Goal: Information Seeking & Learning: Learn about a topic

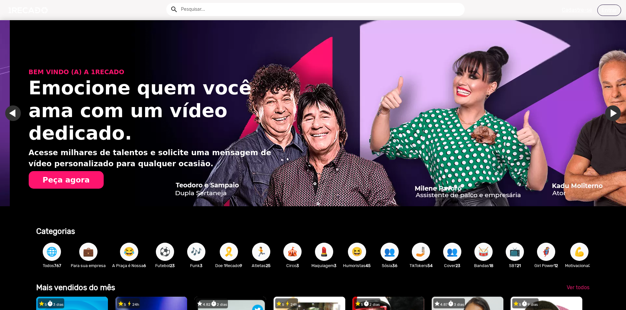
scroll to position [0, 1862]
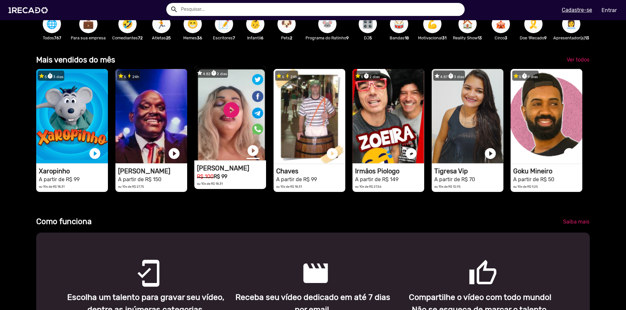
scroll to position [0, 621]
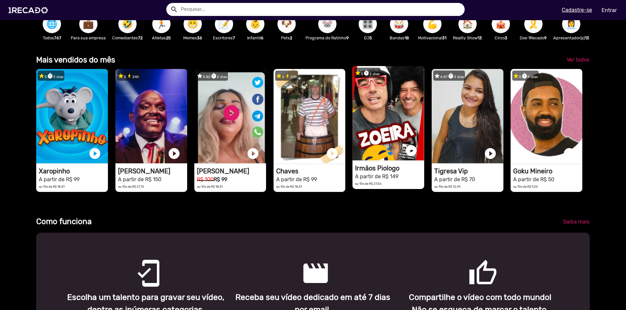
click at [391, 128] on video "1RECADO vídeos dedicados para fãs e empresas" at bounding box center [388, 113] width 72 height 94
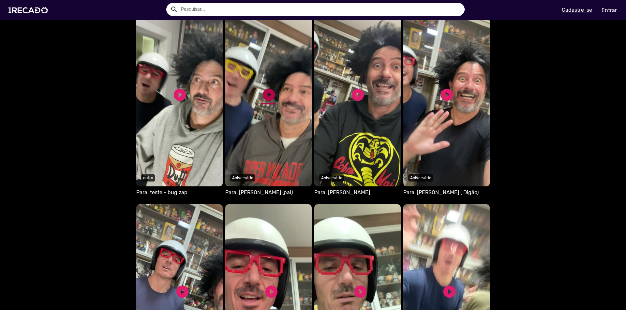
scroll to position [358, 0]
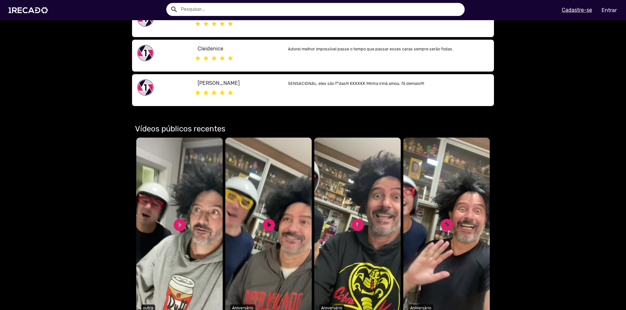
click at [268, 211] on video "Seu navegador não reproduz vídeo em HTML5" at bounding box center [268, 227] width 86 height 179
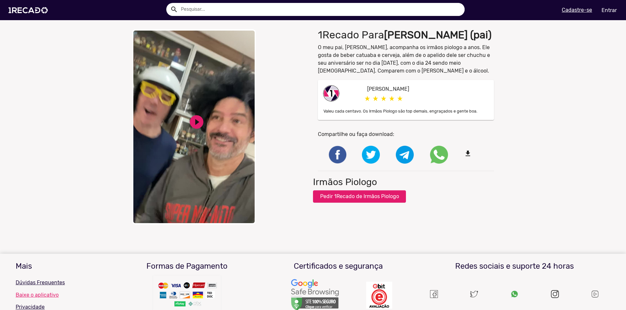
click at [199, 112] on div "play_circle_filled" at bounding box center [196, 121] width 16 height 21
click at [201, 180] on div "close Your browser does not support HTML5 video. pause_circle pause_circle" at bounding box center [220, 127] width 186 height 202
click at [226, 84] on video "Your browser does not support HTML5 video." at bounding box center [194, 126] width 124 height 195
click at [223, 83] on video "Your browser does not support HTML5 video." at bounding box center [194, 126] width 124 height 195
click at [281, 114] on div "close Your browser does not support HTML5 video. pause_circle pause_circle" at bounding box center [220, 127] width 186 height 202
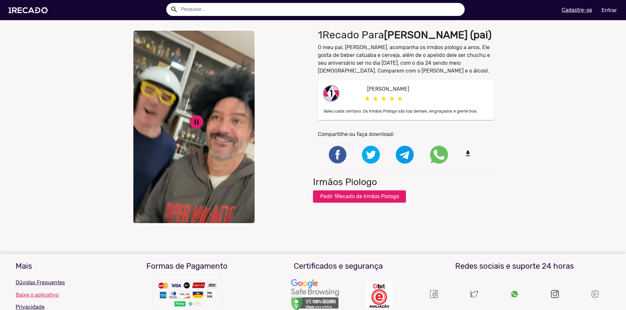
click at [271, 123] on div "close Your browser does not support HTML5 video. pause_circle pause_circle" at bounding box center [220, 127] width 186 height 202
click at [266, 125] on div "close Your browser does not support HTML5 video. pause_circle pause_circle" at bounding box center [220, 127] width 186 height 202
drag, startPoint x: 209, startPoint y: 81, endPoint x: 240, endPoint y: 142, distance: 68.3
click at [239, 140] on div "close Your browser does not support HTML5 video. pause_circle pause_circle" at bounding box center [220, 127] width 186 height 202
click at [252, 160] on div "close Your browser does not support HTML5 video. pause_circle pause_circle" at bounding box center [220, 127] width 186 height 202
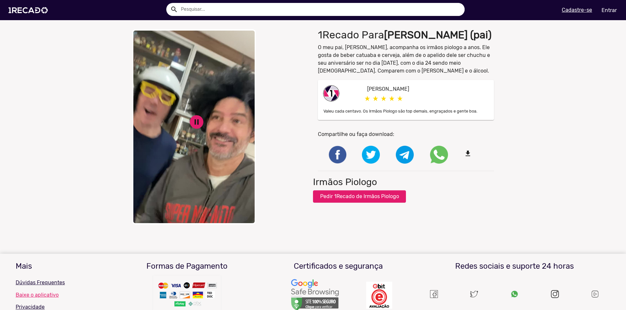
click at [217, 74] on video "Your browser does not support HTML5 video." at bounding box center [194, 126] width 124 height 195
drag, startPoint x: 329, startPoint y: 66, endPoint x: 372, endPoint y: 68, distance: 42.7
click at [364, 67] on p "O meu pai, [PERSON_NAME], acompanha os irmãos piologo a anos. Ele gosta de bebe…" at bounding box center [406, 59] width 176 height 31
click at [425, 68] on div "1Recado Para [PERSON_NAME] (pai) O meu pai, [PERSON_NAME], acompanha os irmãos …" at bounding box center [406, 127] width 186 height 202
drag, startPoint x: 431, startPoint y: 66, endPoint x: 369, endPoint y: 69, distance: 61.6
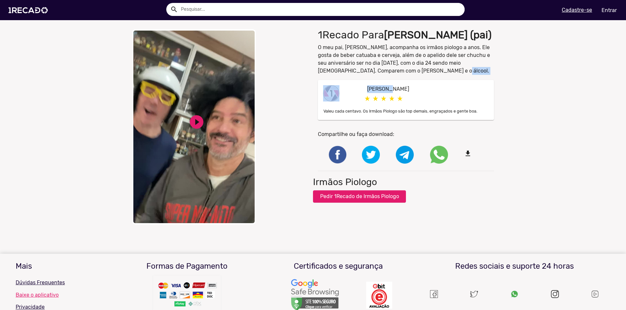
click at [373, 69] on div "1Recado Para [PERSON_NAME] (pai) O meu pai, [PERSON_NAME], acompanha os irmãos …" at bounding box center [406, 127] width 186 height 202
click at [299, 69] on div "close Your browser does not support HTML5 video. play_circle_filled play_circle…" at bounding box center [220, 126] width 176 height 195
click at [30, 6] on img at bounding box center [29, 10] width 49 height 28
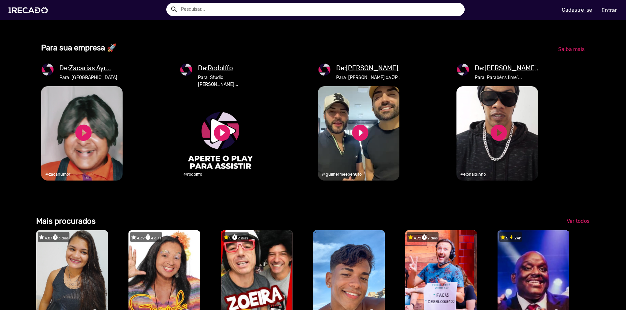
scroll to position [0, 1241]
click at [512, 125] on video "1RECADO vídeos dedicados para fãs e empresas" at bounding box center [496, 133] width 81 height 94
drag, startPoint x: 499, startPoint y: 87, endPoint x: 573, endPoint y: 134, distance: 87.6
click at [578, 113] on div "De: [PERSON_NAME]... Para: Parabéns time"... 1RECADO vídeos dedicados para fãs …" at bounding box center [520, 131] width 138 height 137
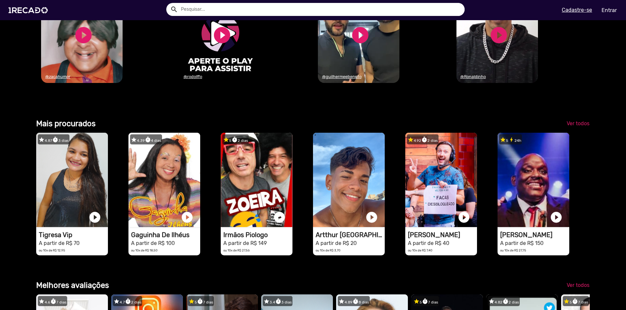
click at [584, 187] on div "star 5 bolt 24h 1RECADO vídeos dedicados para fãs e empresas play_circle_filled…" at bounding box center [543, 194] width 92 height 129
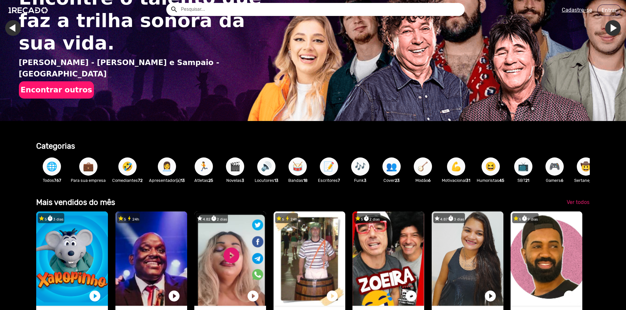
scroll to position [0, 0]
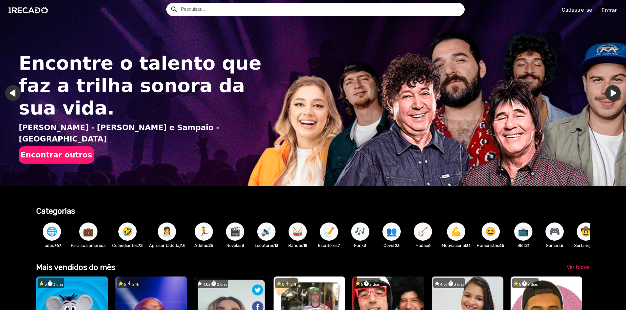
click at [69, 147] on button "Encontrar outros" at bounding box center [56, 156] width 75 height 18
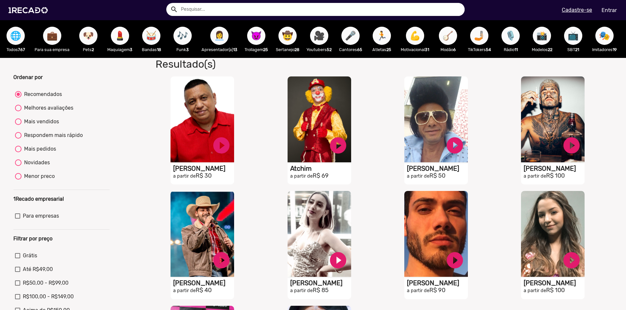
click at [376, 36] on span "🏃" at bounding box center [381, 36] width 11 height 18
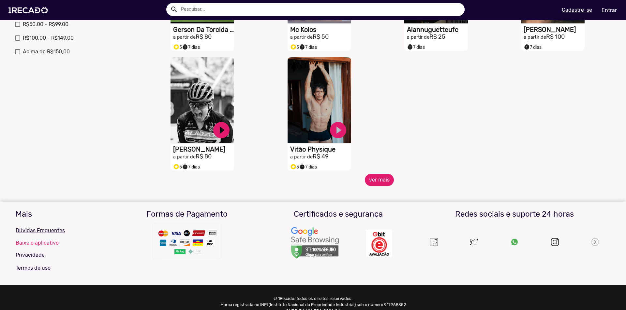
scroll to position [266, 0]
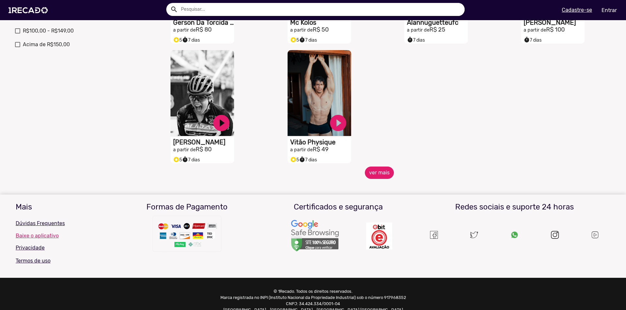
click at [377, 179] on button "ver mais" at bounding box center [379, 173] width 29 height 12
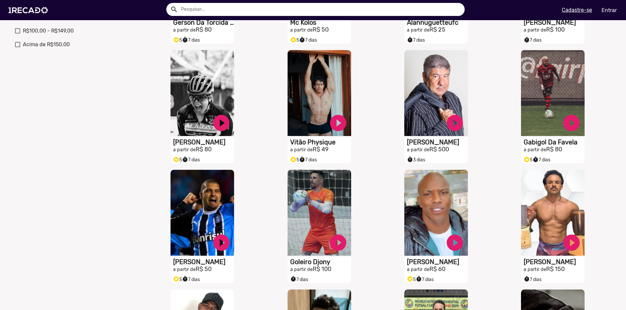
scroll to position [462, 0]
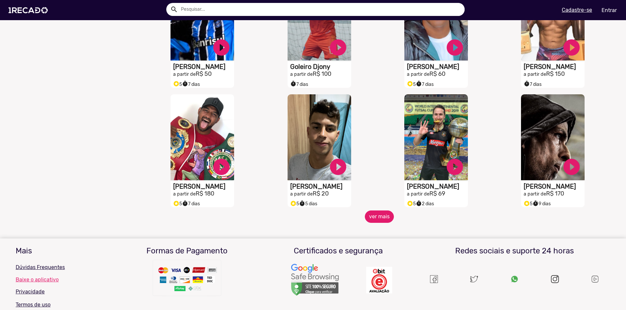
click at [382, 223] on button "ver mais" at bounding box center [379, 217] width 29 height 12
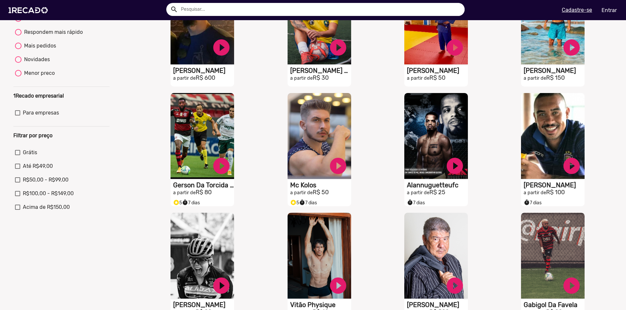
scroll to position [0, 0]
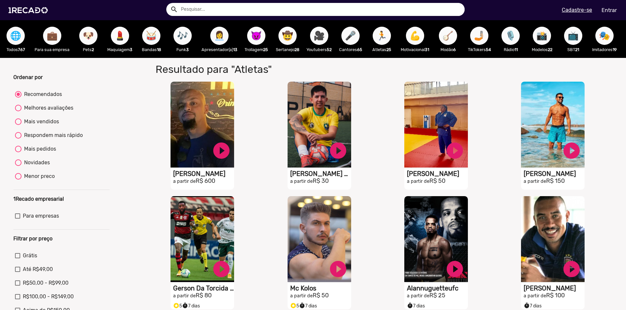
click at [47, 35] on span "💼" at bounding box center [52, 36] width 11 height 18
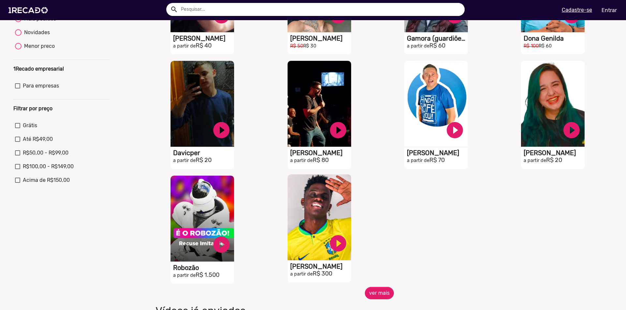
scroll to position [195, 0]
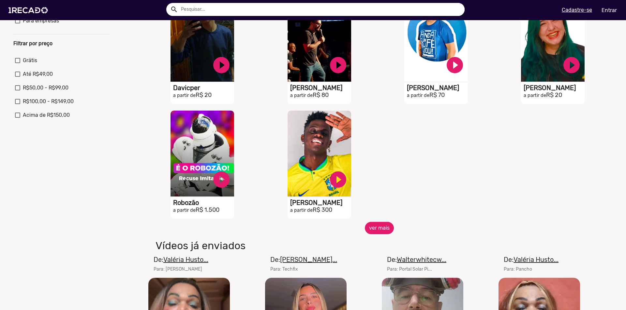
click at [373, 235] on button "ver mais" at bounding box center [379, 228] width 29 height 12
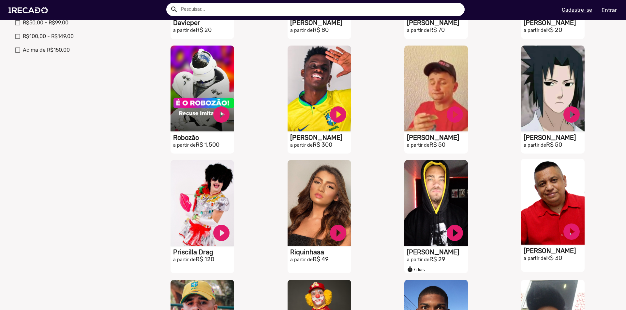
scroll to position [228, 0]
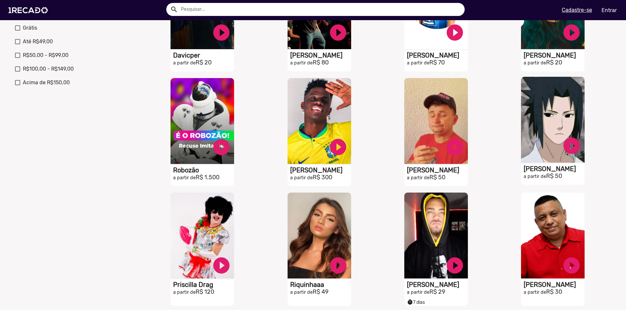
click at [559, 126] on video "S1RECADO vídeos dedicados para fãs e empresas" at bounding box center [553, 120] width 64 height 86
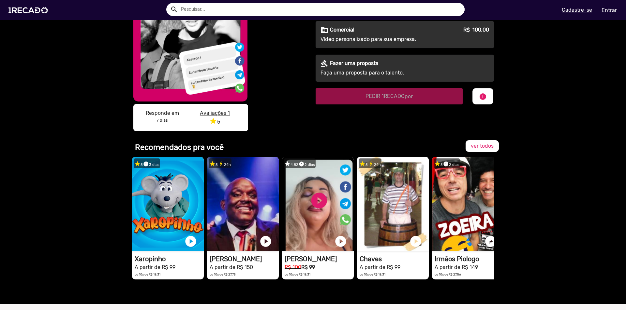
scroll to position [33, 0]
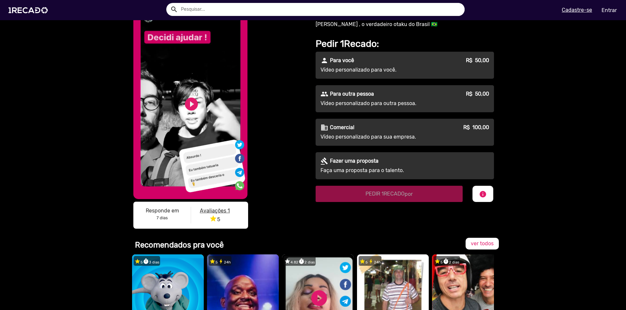
click at [211, 213] on u "Avaliações 1" at bounding box center [215, 211] width 30 height 6
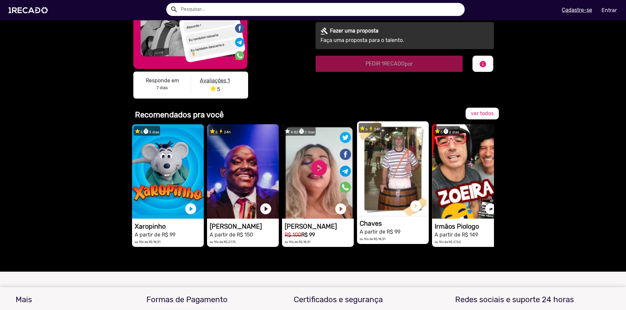
scroll to position [195, 0]
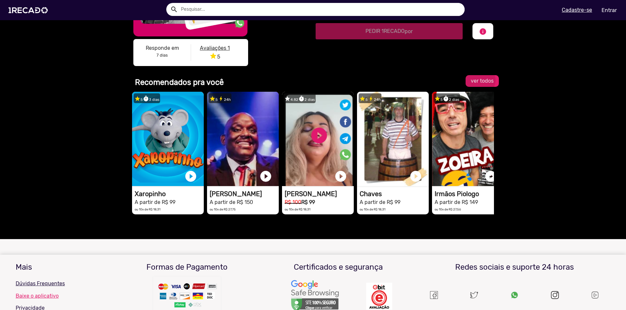
click at [483, 80] on span "ver todos" at bounding box center [481, 81] width 23 height 6
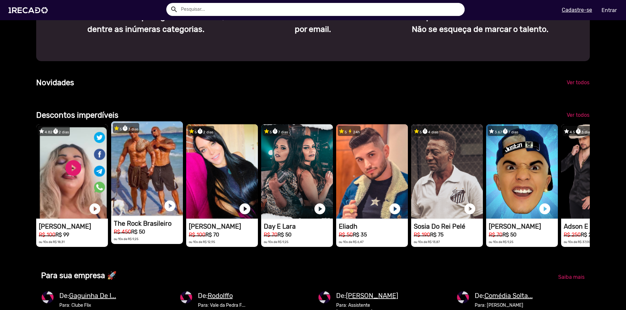
scroll to position [0, 1241]
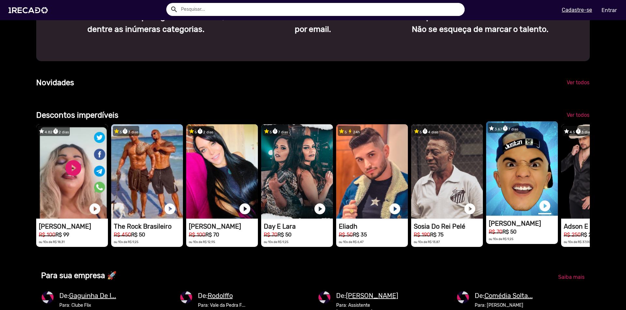
click at [547, 213] on link "play_circle_filled" at bounding box center [544, 206] width 13 height 13
click at [523, 191] on video "1RECADO vídeos dedicados para fãs e empresas" at bounding box center [522, 169] width 72 height 94
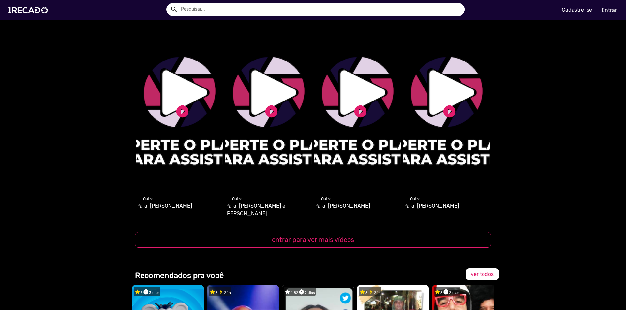
scroll to position [652, 0]
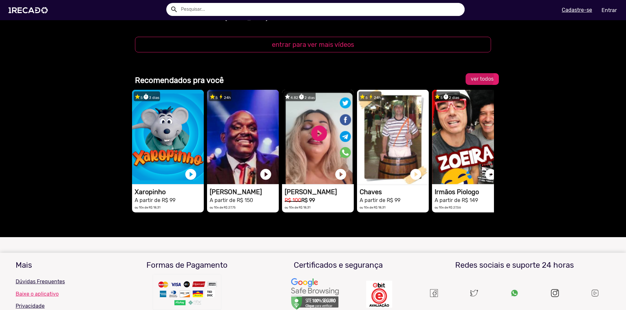
click at [482, 76] on span "ver todos" at bounding box center [481, 79] width 23 height 6
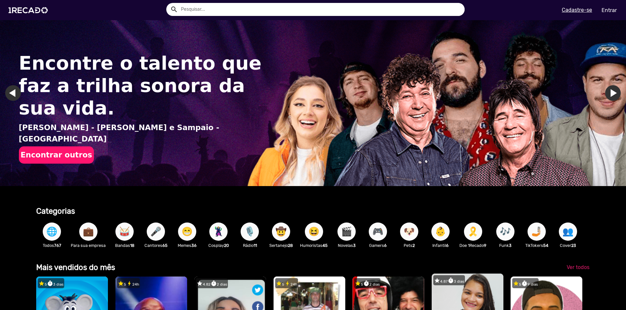
scroll to position [98, 0]
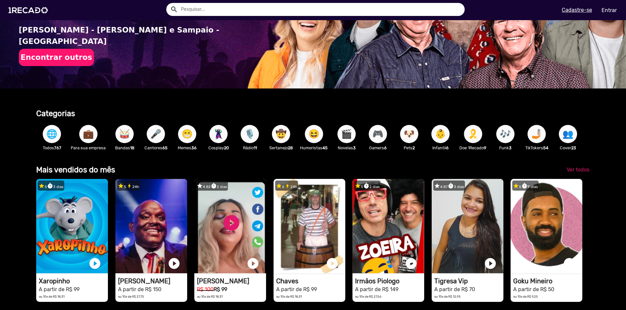
click at [374, 136] on div "🎮 Gamers 6" at bounding box center [377, 138] width 31 height 38
click at [372, 137] on span "🎮" at bounding box center [377, 134] width 11 height 18
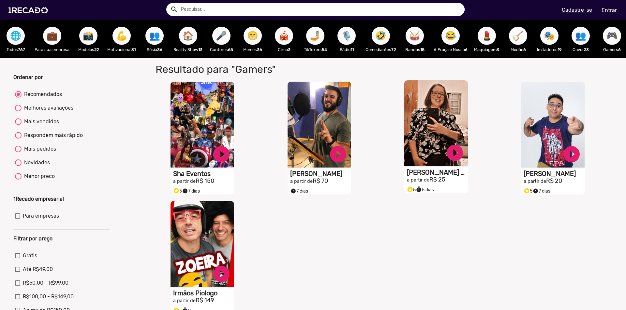
click at [420, 177] on h1 "[PERSON_NAME] Defende" at bounding box center [437, 173] width 61 height 8
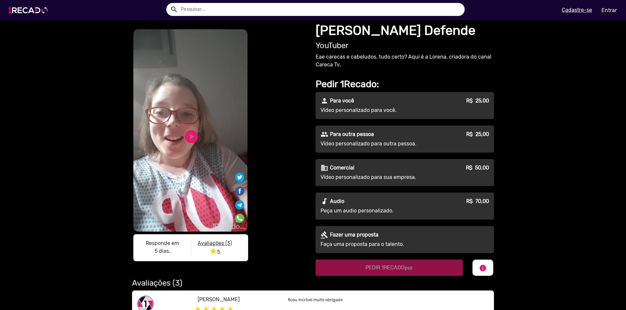
click at [41, 15] on img at bounding box center [29, 10] width 49 height 28
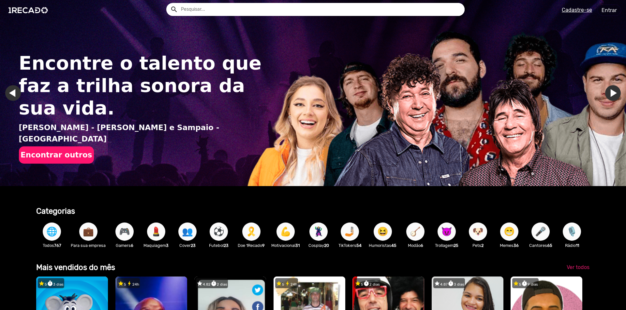
scroll to position [163, 0]
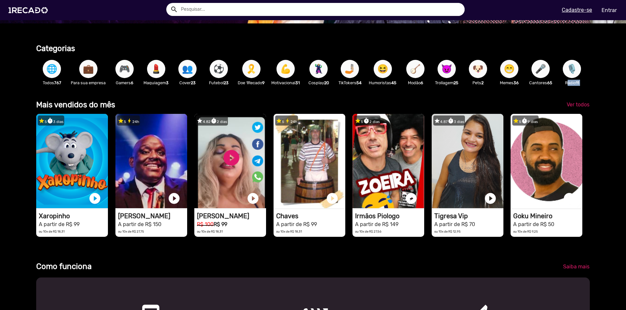
drag, startPoint x: 537, startPoint y: 79, endPoint x: 275, endPoint y: 107, distance: 263.0
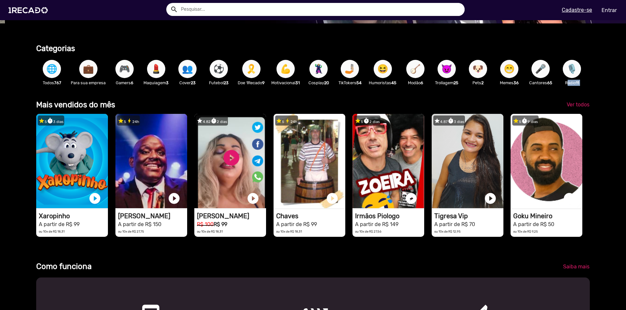
click at [275, 107] on div "Mais vendidos do mês" at bounding box center [242, 104] width 422 height 9
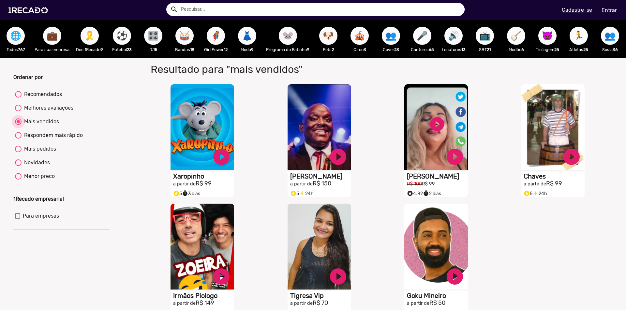
click at [19, 123] on div at bounding box center [18, 121] width 3 height 3
click at [18, 125] on input "Mais vendidos" at bounding box center [18, 125] width 0 height 0
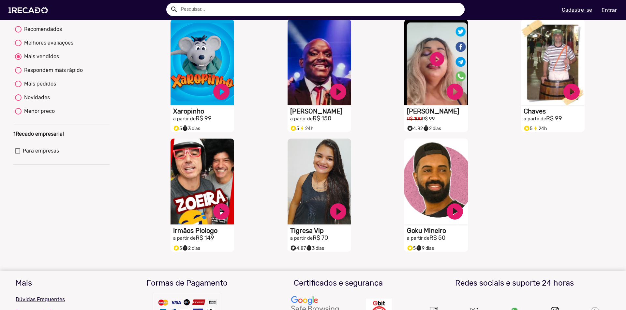
scroll to position [33, 0]
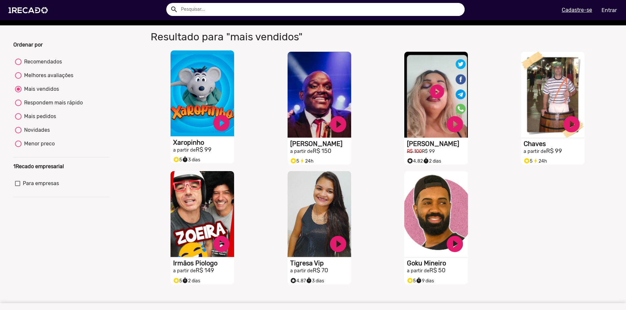
click at [213, 93] on video "S1RECADO vídeos dedicados para fãs e empresas" at bounding box center [202, 93] width 64 height 86
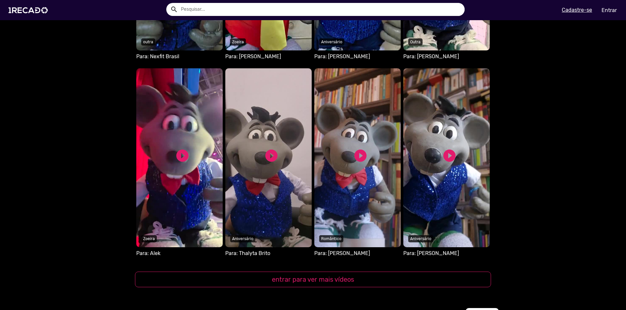
scroll to position [652, 0]
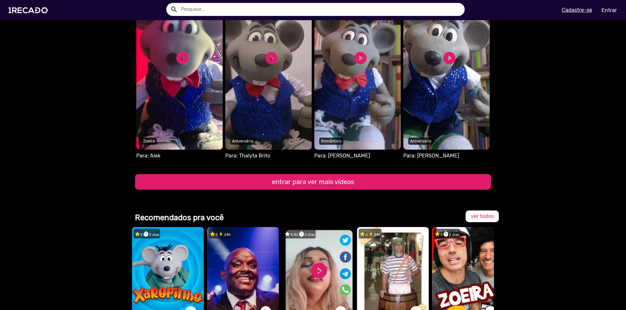
click at [286, 184] on button "entrar para ver mais vídeos" at bounding box center [313, 182] width 356 height 16
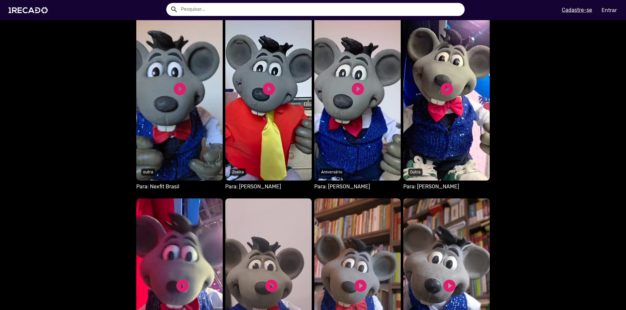
scroll to position [391, 0]
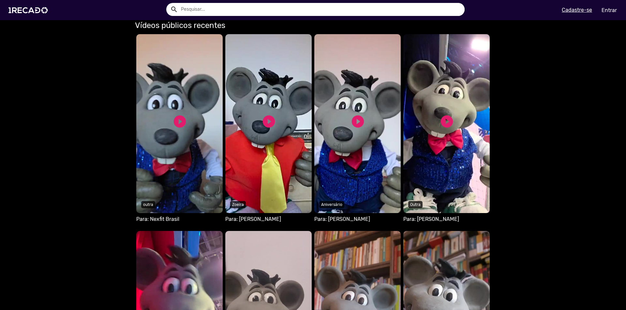
click at [186, 181] on video "Seu navegador não reproduz vídeo em HTML5" at bounding box center [179, 123] width 86 height 179
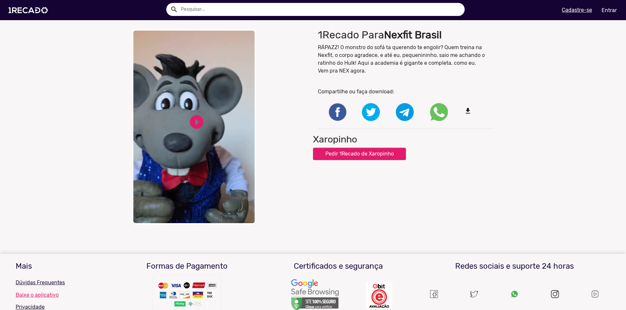
click at [200, 152] on video "Your browser does not support HTML5 video." at bounding box center [194, 126] width 124 height 195
click at [246, 111] on div "close Your browser does not support HTML5 video. pause_circle pause_circle" at bounding box center [220, 127] width 186 height 202
click at [377, 65] on p "RÁPAZZ! O monstro do sofá ta querendo te engolir? Quem treina na Nexfit, o corp…" at bounding box center [406, 59] width 176 height 31
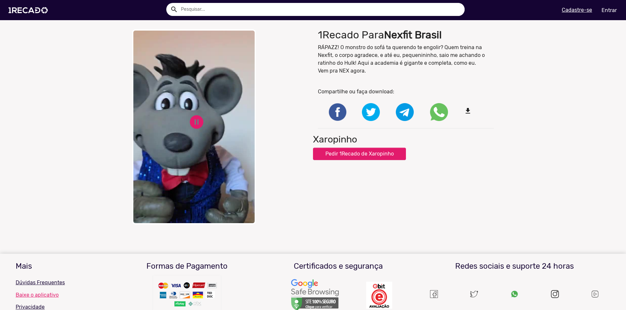
click at [377, 65] on p "RÁPAZZ! O monstro do sofá ta querendo te engolir? Quem treina na Nexfit, o corp…" at bounding box center [406, 59] width 176 height 31
click at [392, 70] on div "1Recado Para Nexfit Brasil RÁPAZZ! O monstro do sofá ta querendo te engolir? Qu…" at bounding box center [406, 127] width 186 height 202
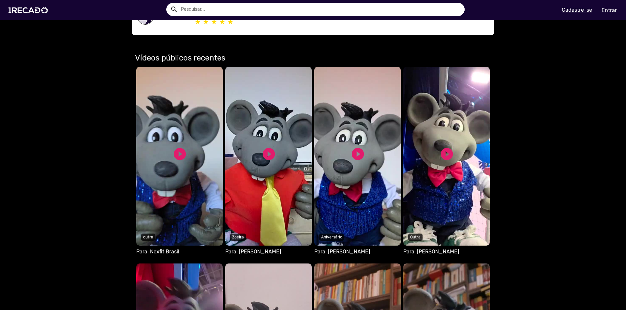
scroll to position [391, 0]
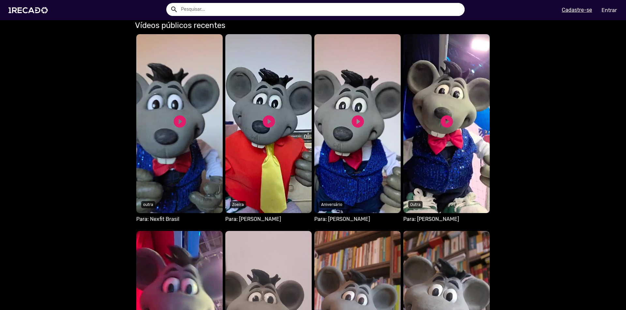
click at [275, 184] on video "Seu navegador não reproduz vídeo em HTML5" at bounding box center [268, 123] width 86 height 179
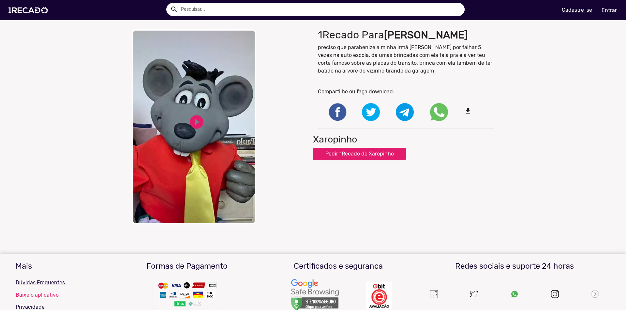
click at [219, 110] on video "Your browser does not support HTML5 video." at bounding box center [194, 126] width 124 height 195
click at [461, 50] on p "preciso que parabenize a minha irmã [PERSON_NAME] por falhar 5 vezes na auto es…" at bounding box center [406, 59] width 176 height 31
drag, startPoint x: 273, startPoint y: 100, endPoint x: 209, endPoint y: 80, distance: 66.2
click at [273, 100] on div "close Your browser does not support HTML5 video. pause_circle pause_circle" at bounding box center [220, 126] width 176 height 195
click at [237, 153] on mat-sidenav-content "close Your browser does not support HTML5 video. pause_circle pause_circle 1Rec…" at bounding box center [313, 155] width 626 height 310
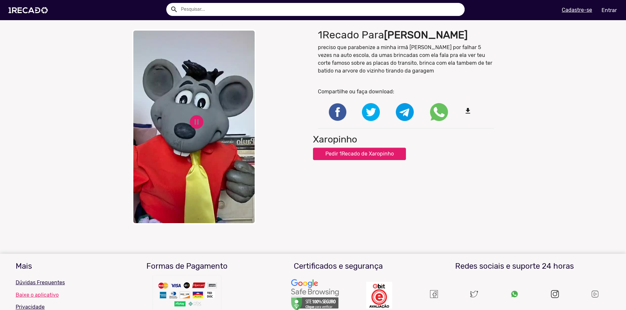
click at [237, 151] on div "close Your browser does not support HTML5 video. pause_circle pause_circle" at bounding box center [220, 127] width 186 height 202
click at [219, 119] on div "close Your browser does not support HTML5 video. pause_circle pause_circle" at bounding box center [220, 127] width 186 height 202
click at [193, 111] on div "pause_circle" at bounding box center [196, 121] width 16 height 21
click at [553, 86] on div "close Your browser does not support HTML5 video. play_circle_filled play_circle…" at bounding box center [313, 127] width 626 height 202
click at [547, 87] on div "close Your browser does not support HTML5 video. play_circle_filled play_circle…" at bounding box center [313, 127] width 626 height 202
